Goal: Answer question/provide support

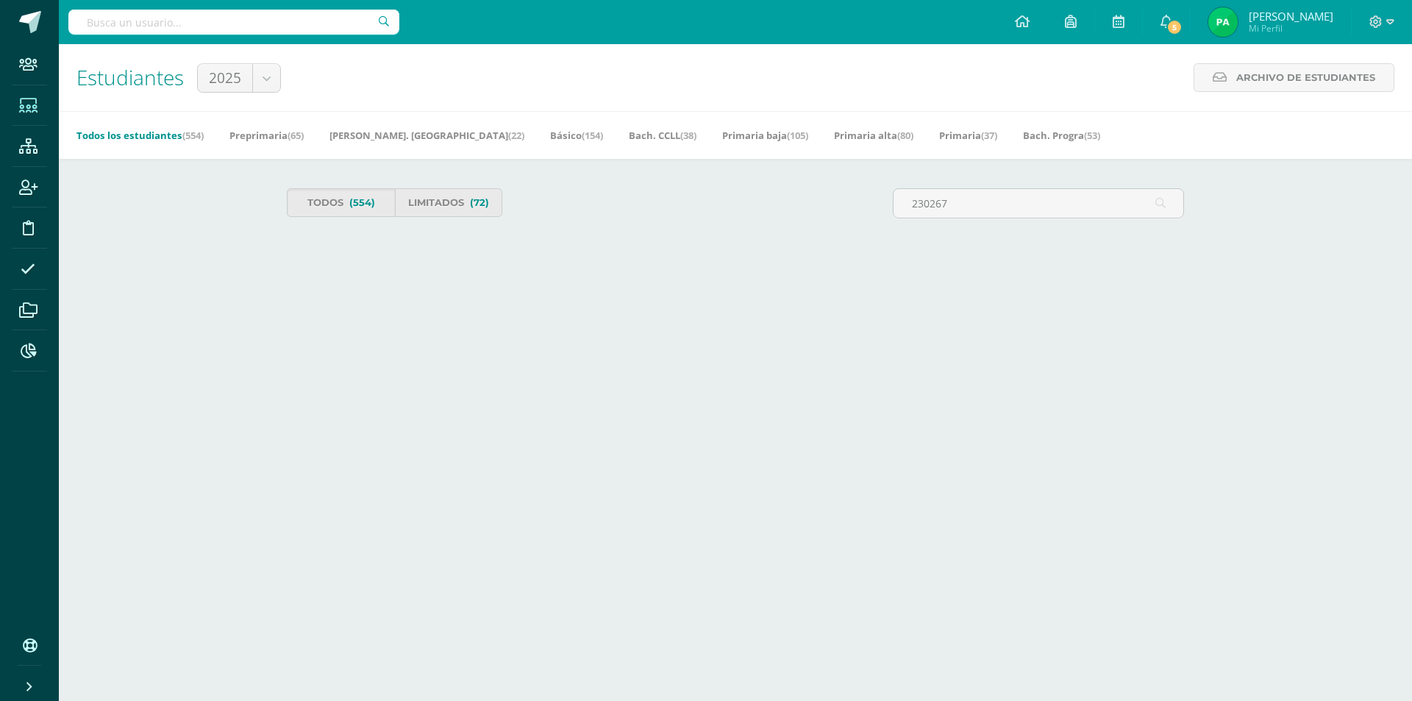
type input "230267"
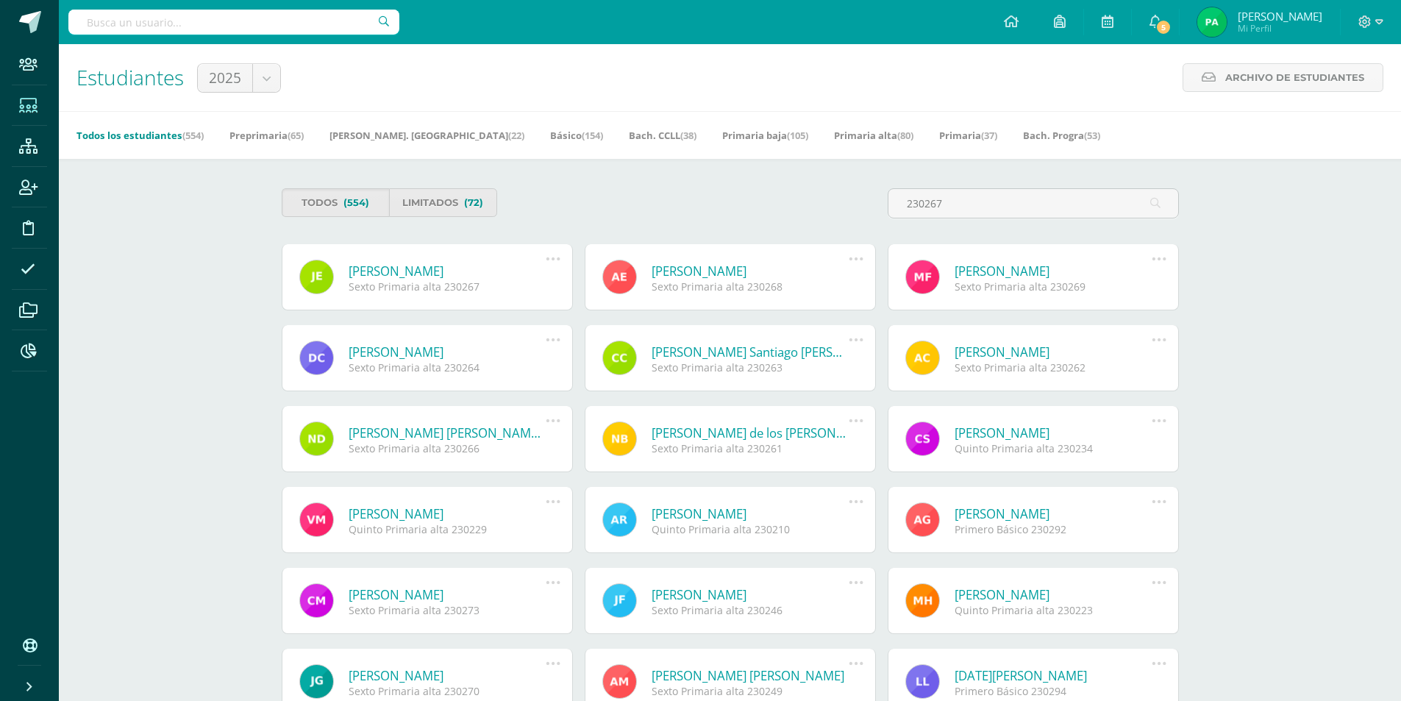
click at [463, 271] on link "Jazmín Victoria Esquivel Piril" at bounding box center [448, 271] width 198 height 17
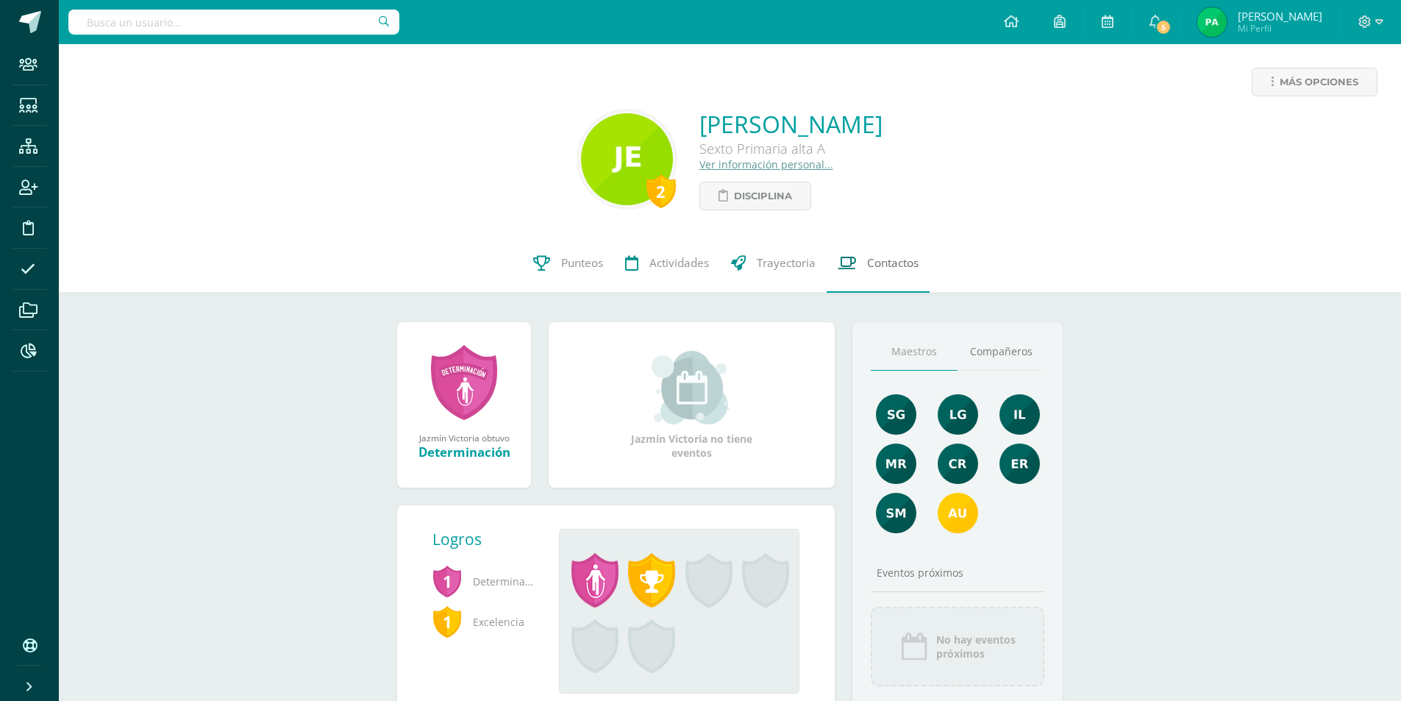
click at [911, 273] on link "Contactos" at bounding box center [878, 263] width 103 height 59
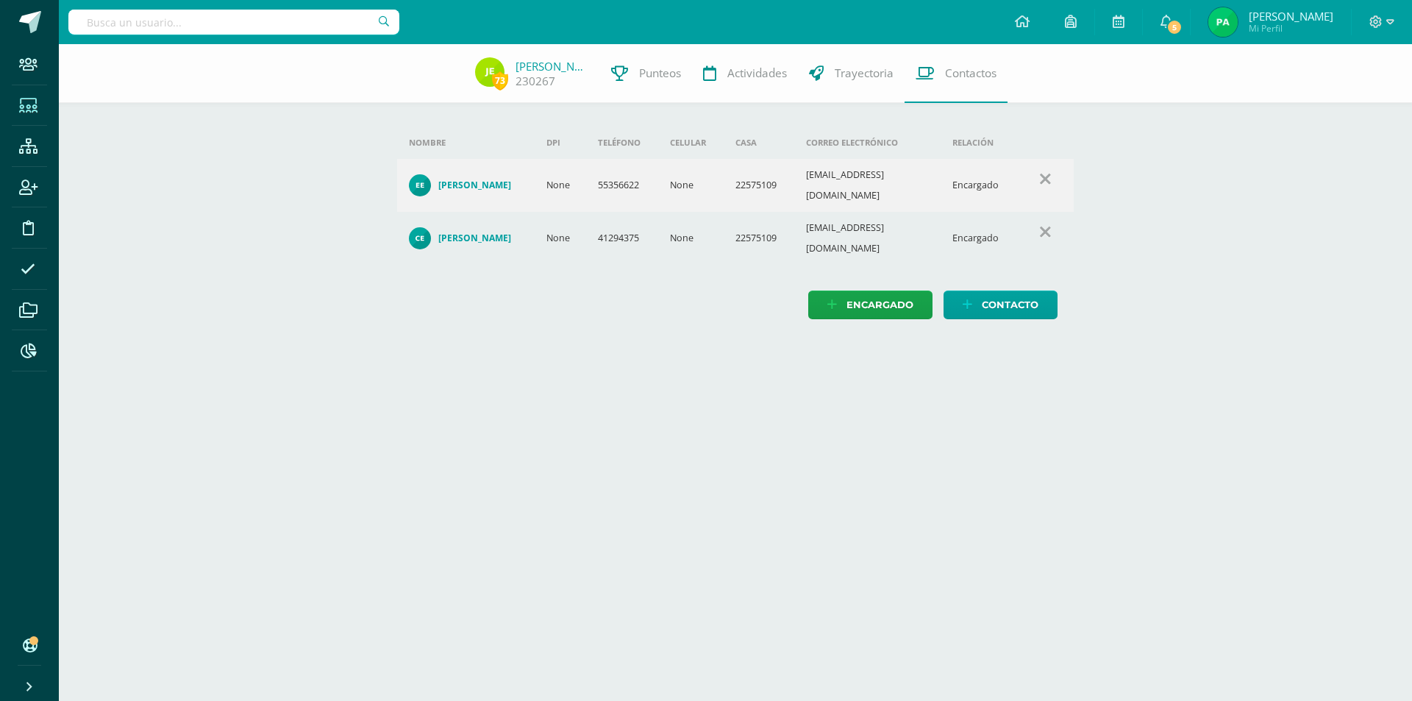
click at [32, 107] on icon at bounding box center [28, 106] width 18 height 15
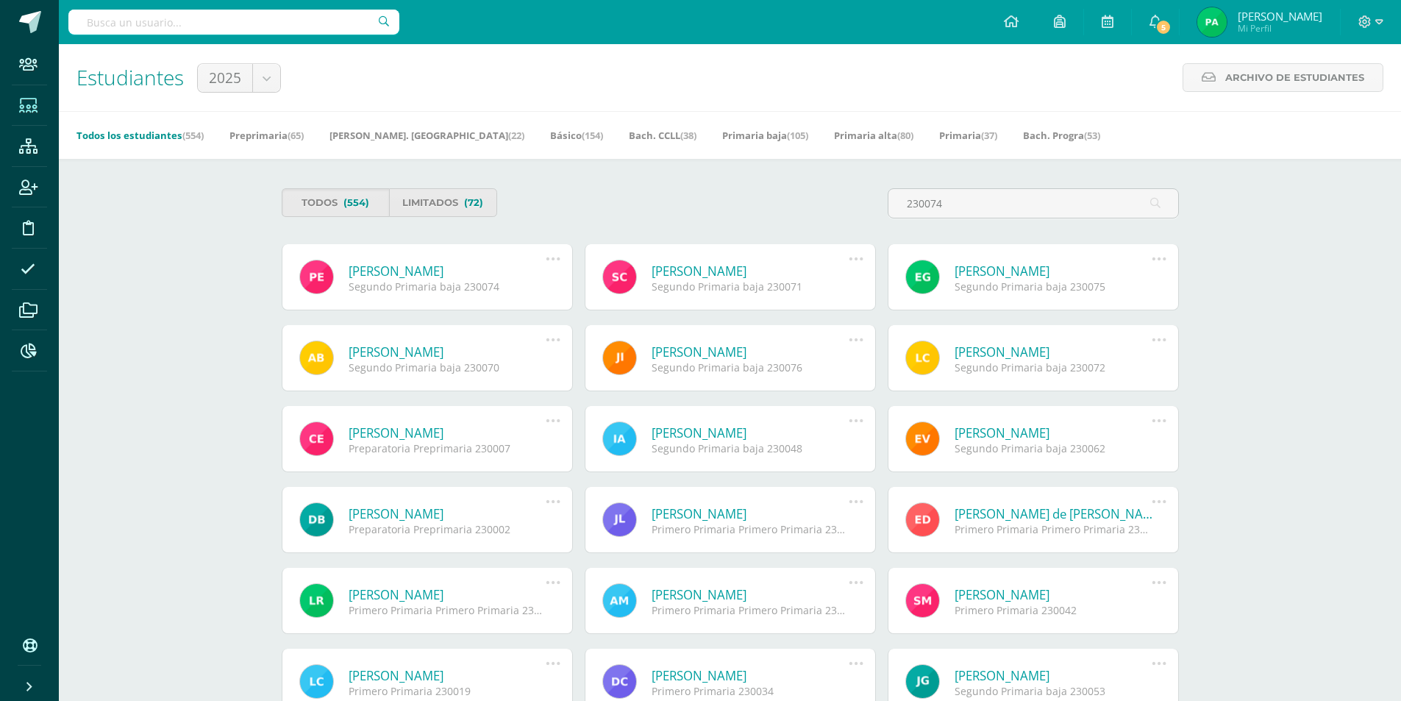
type input "230074"
click at [555, 255] on icon at bounding box center [553, 259] width 16 height 16
click at [526, 357] on link "Reestablecer acceso" at bounding box center [525, 360] width 147 height 23
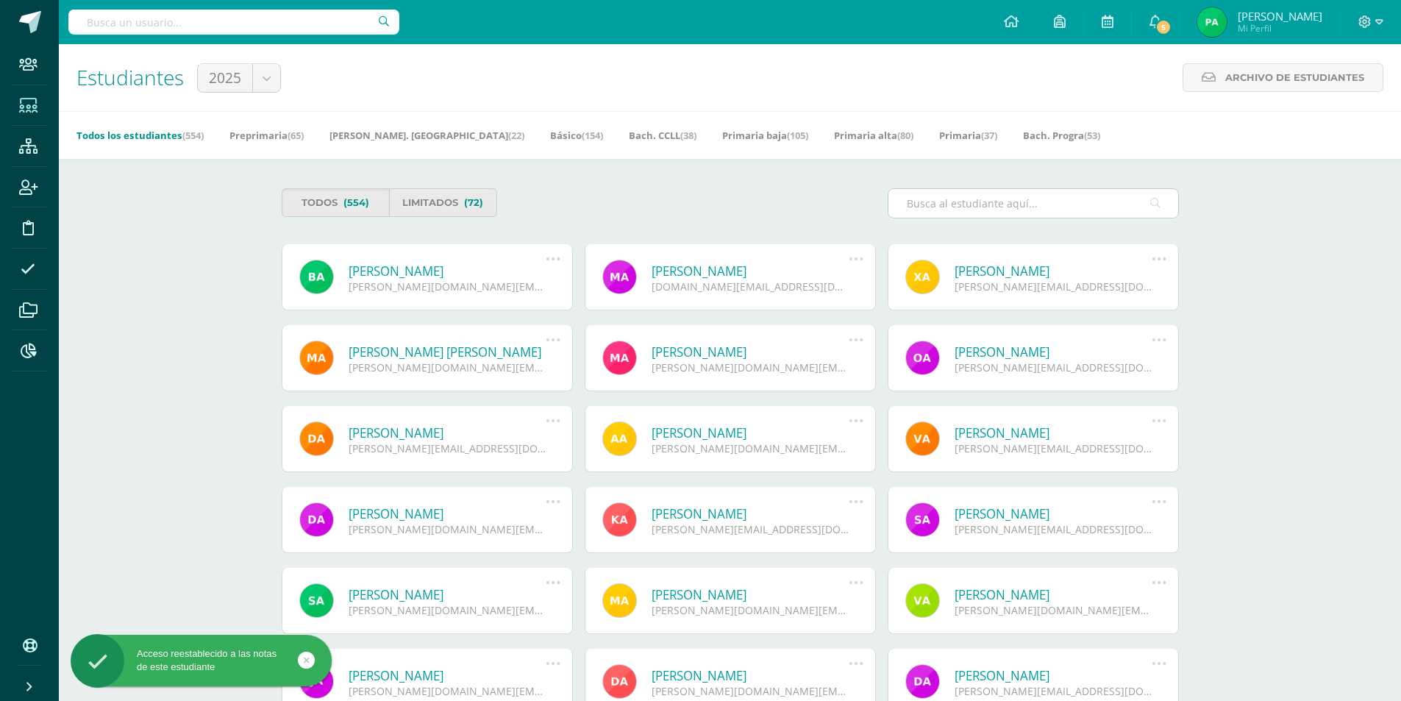
click at [945, 199] on input "text" at bounding box center [1034, 203] width 290 height 29
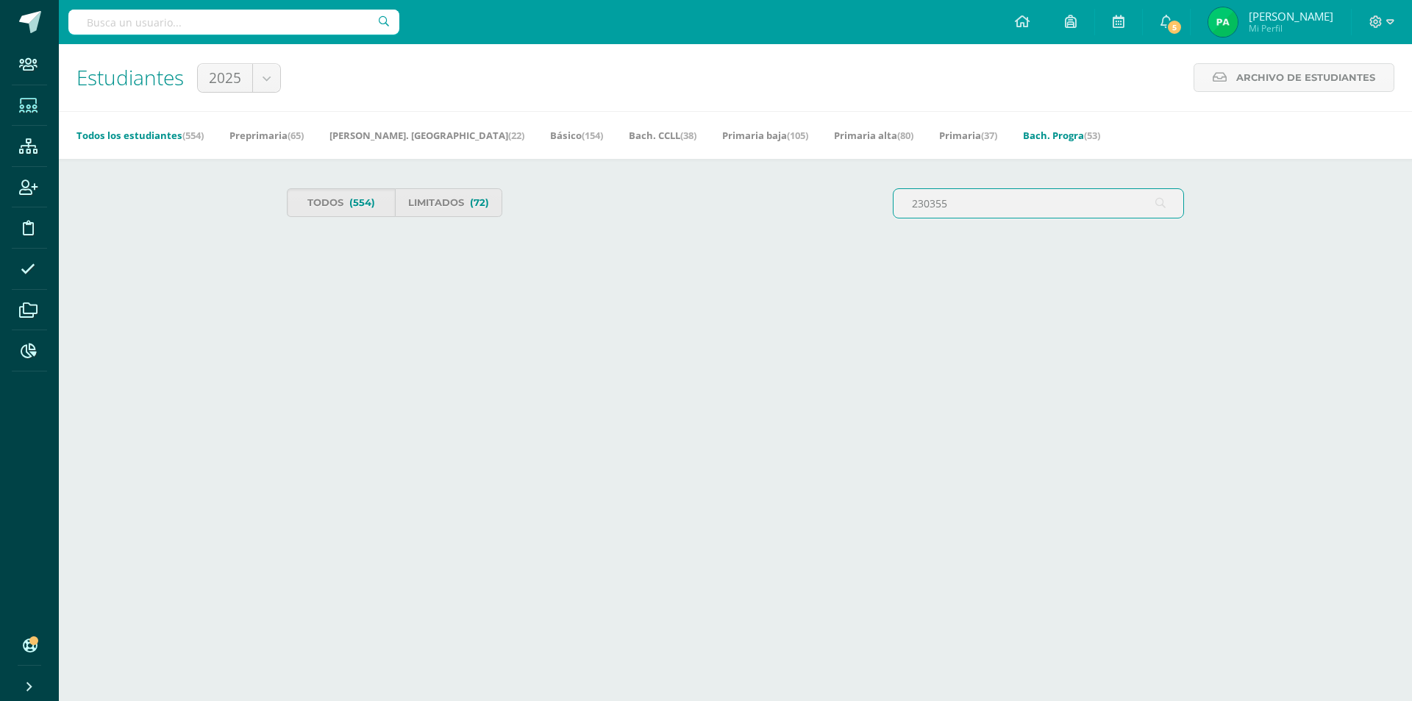
type input "230355"
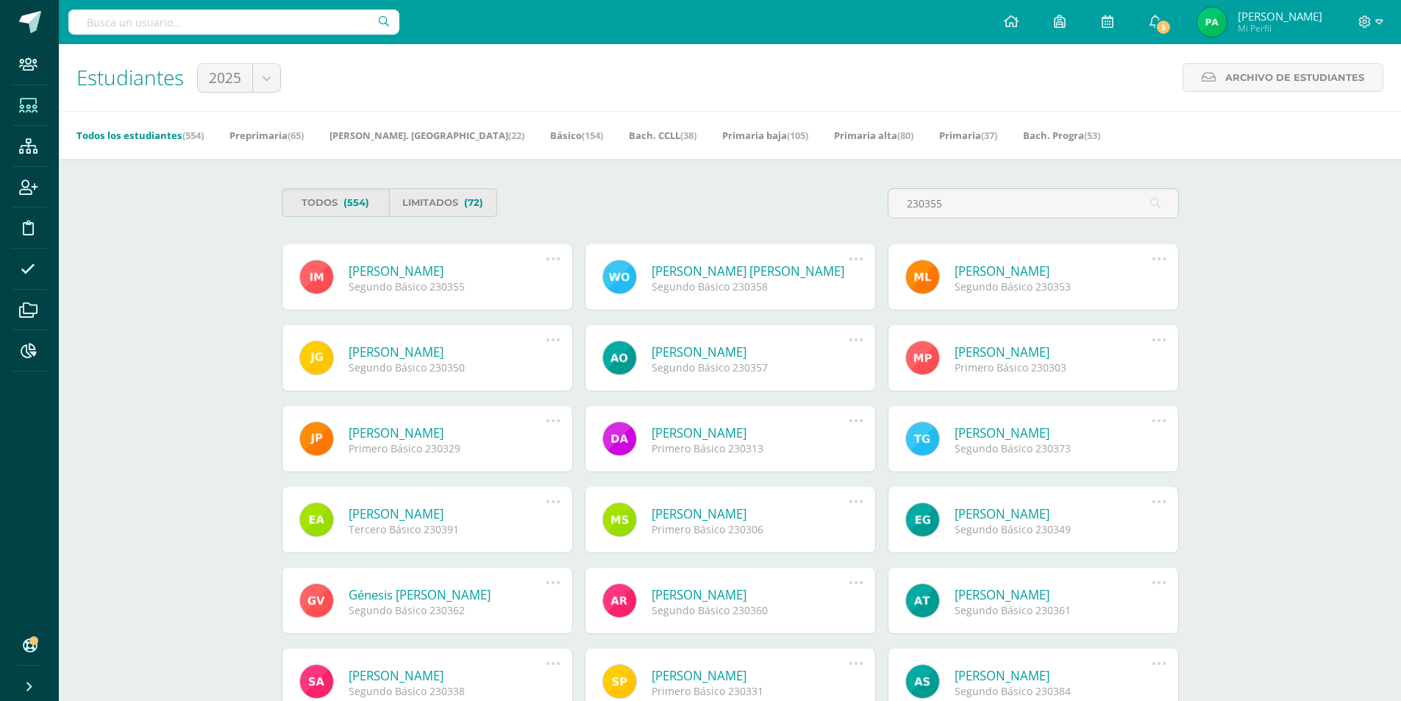
click at [549, 260] on icon at bounding box center [553, 259] width 16 height 16
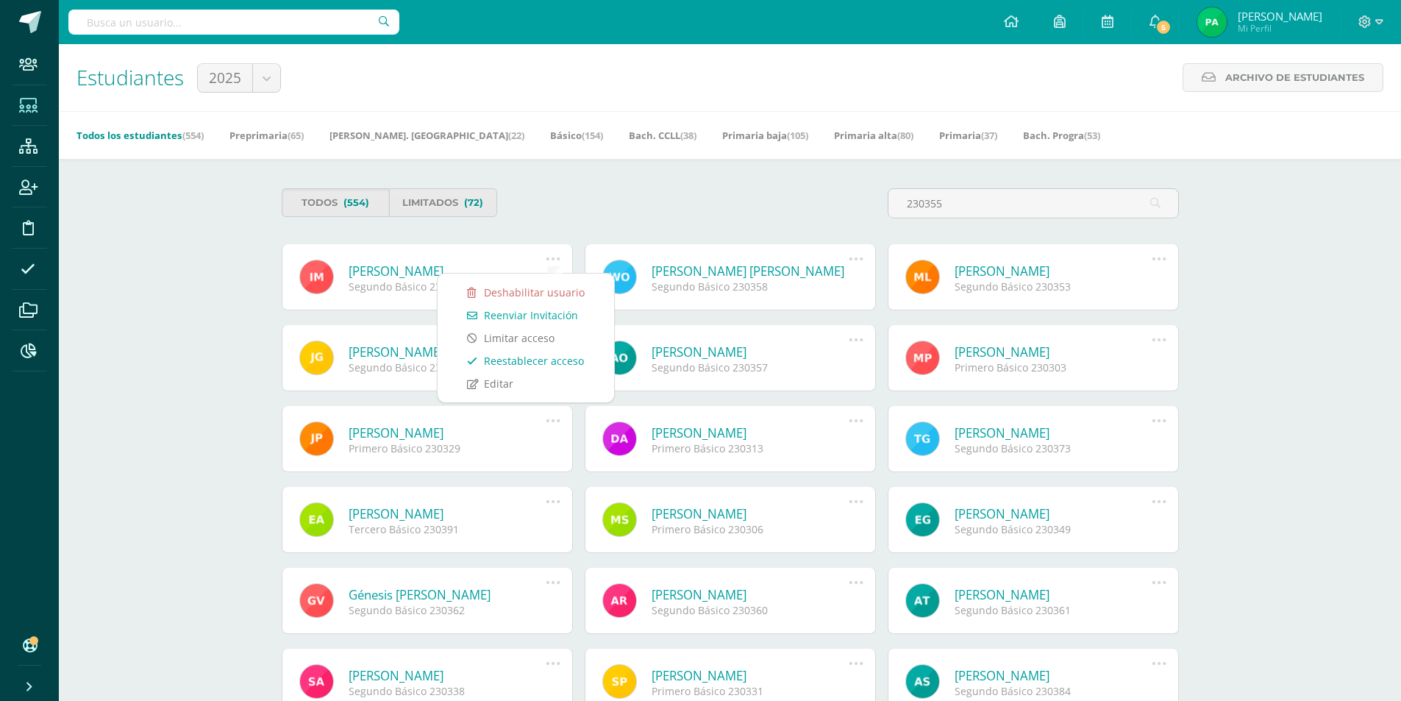
click at [558, 360] on link "Reestablecer acceso" at bounding box center [525, 360] width 147 height 23
